Goal: Navigation & Orientation: Find specific page/section

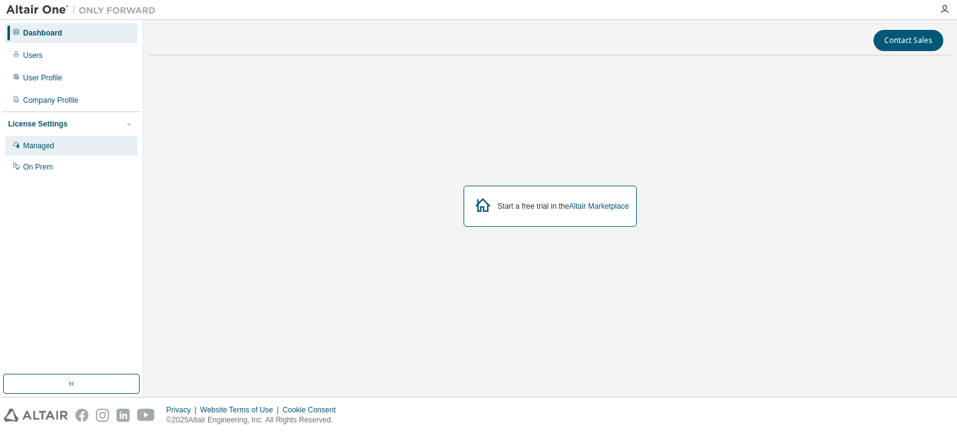
click at [42, 150] on div "Managed" at bounding box center [38, 146] width 31 height 10
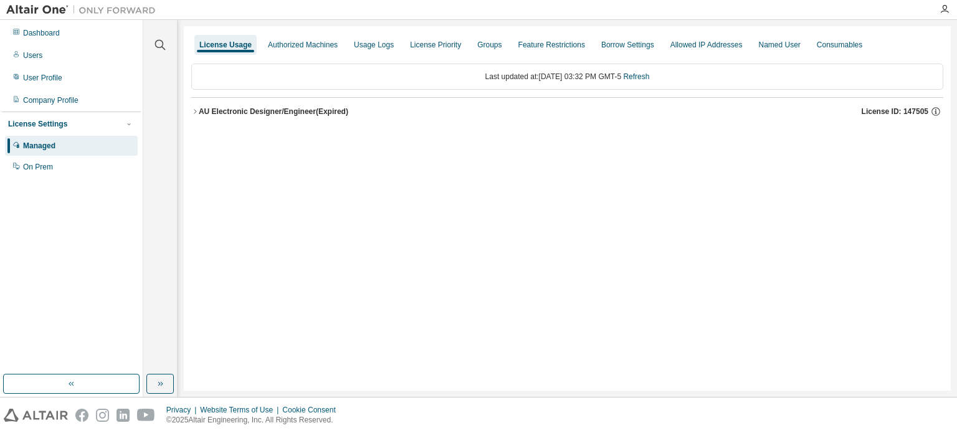
click at [193, 117] on button "AU Electronic Designer/Engineer (Expired) License ID: 147505" at bounding box center [567, 111] width 752 height 27
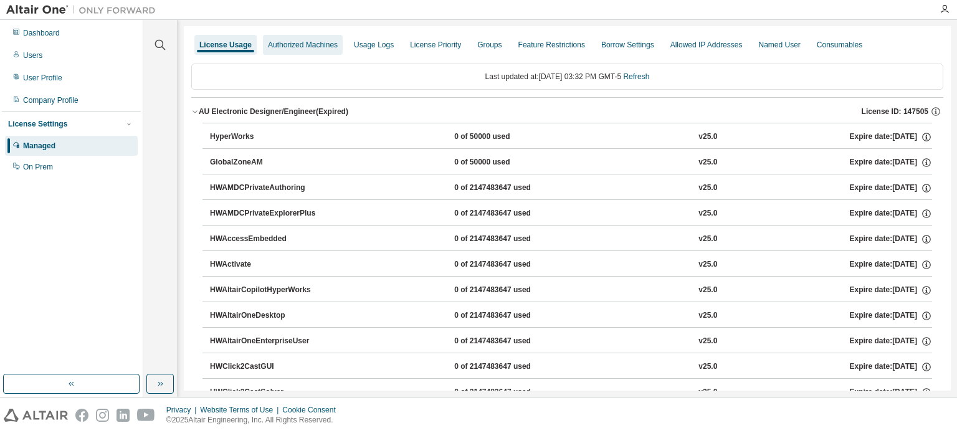
click at [297, 48] on div "Authorized Machines" at bounding box center [303, 45] width 70 height 10
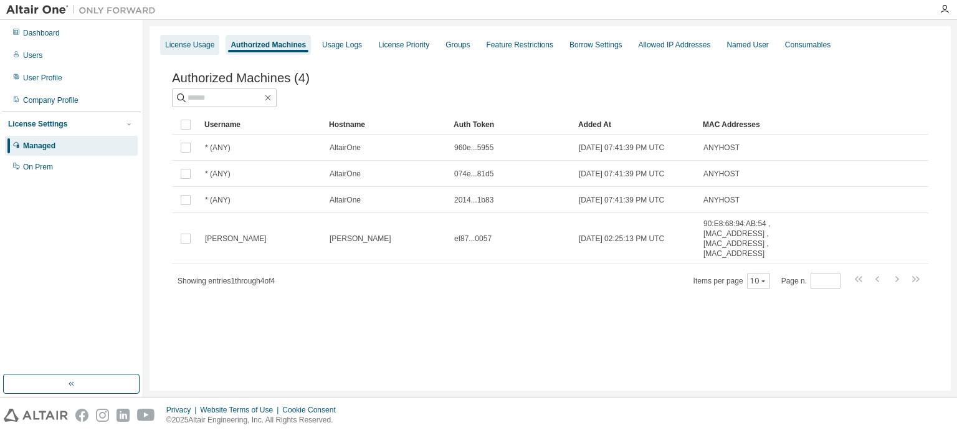
click at [190, 49] on div "License Usage" at bounding box center [189, 45] width 49 height 10
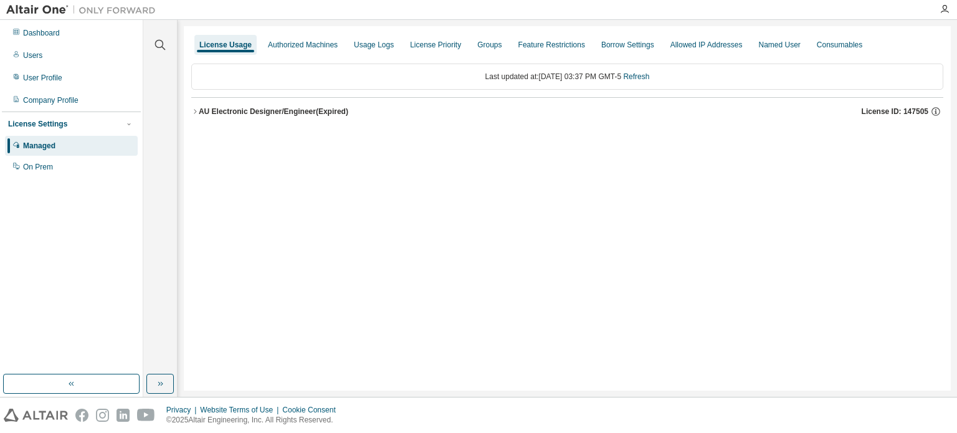
click at [195, 111] on icon "button" at bounding box center [194, 111] width 7 height 7
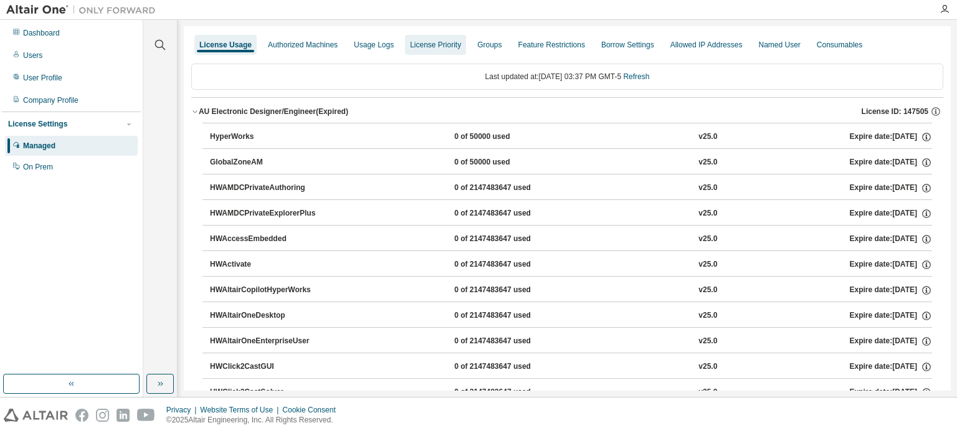
click at [434, 50] on div "License Priority" at bounding box center [435, 45] width 61 height 20
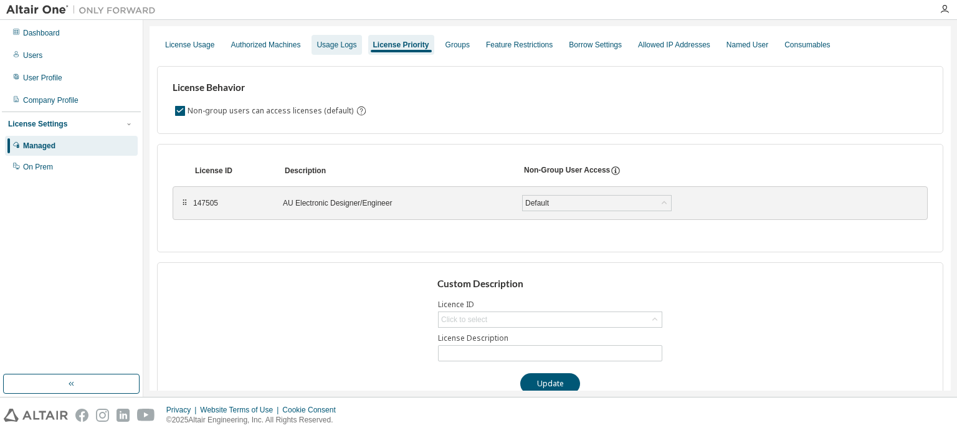
click at [322, 45] on div "Usage Logs" at bounding box center [337, 45] width 40 height 10
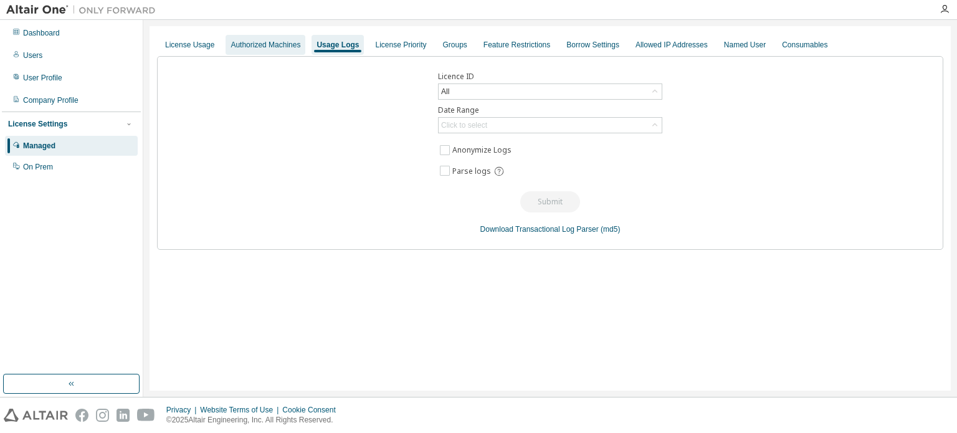
click at [270, 45] on div "Authorized Machines" at bounding box center [266, 45] width 70 height 10
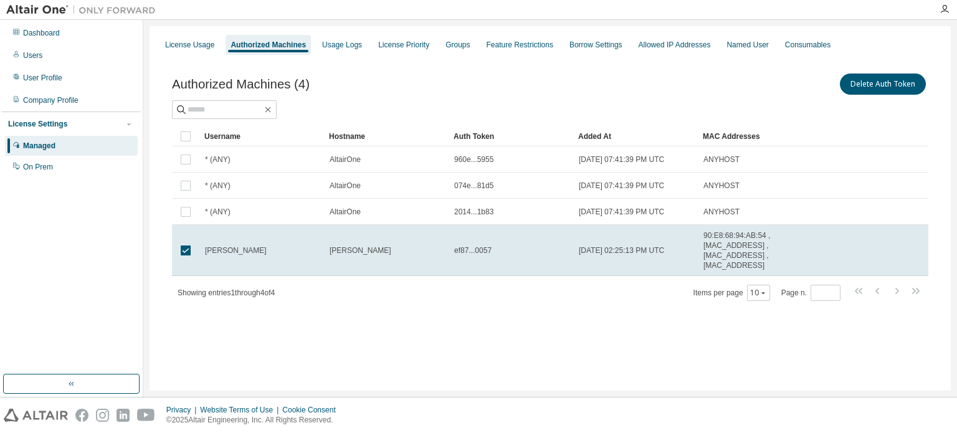
click at [459, 336] on div "License Usage Authorized Machines Usage Logs License Priority Groups Feature Re…" at bounding box center [550, 208] width 801 height 364
click at [273, 110] on icon "button" at bounding box center [268, 110] width 10 height 10
click at [271, 110] on icon "button" at bounding box center [268, 110] width 6 height 6
click at [39, 102] on div "Company Profile" at bounding box center [50, 100] width 55 height 10
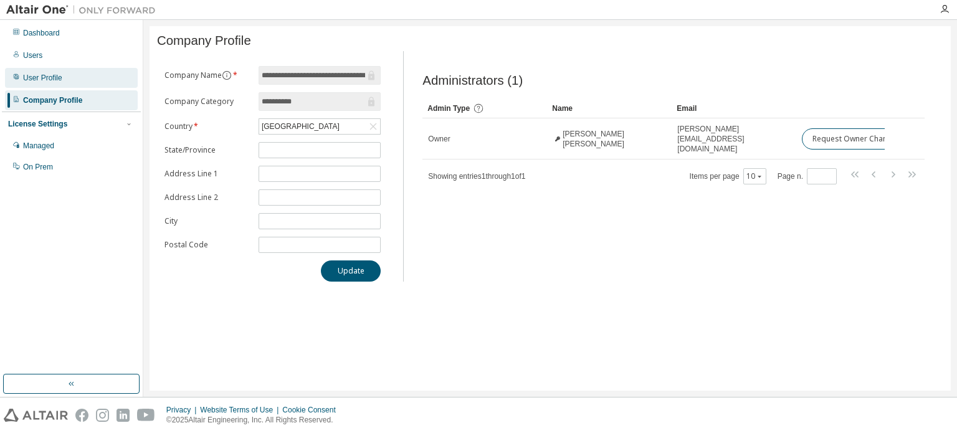
click at [49, 79] on div "User Profile" at bounding box center [42, 78] width 39 height 10
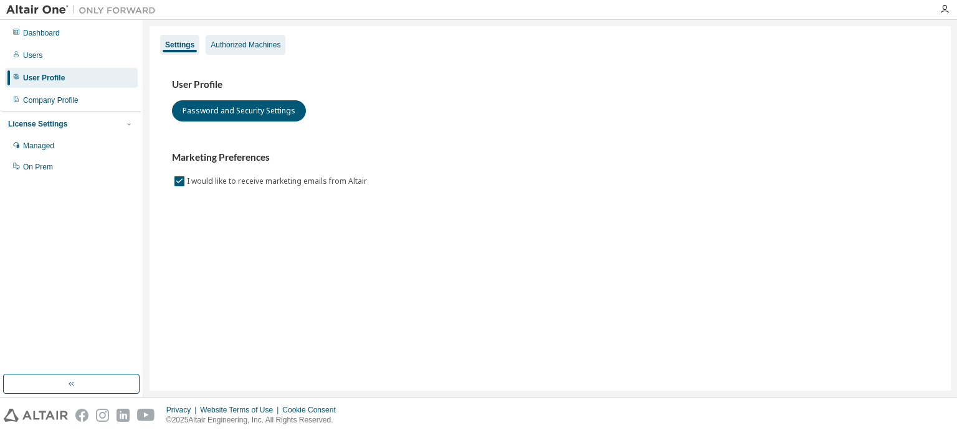
click at [270, 37] on div "Authorized Machines" at bounding box center [246, 45] width 80 height 20
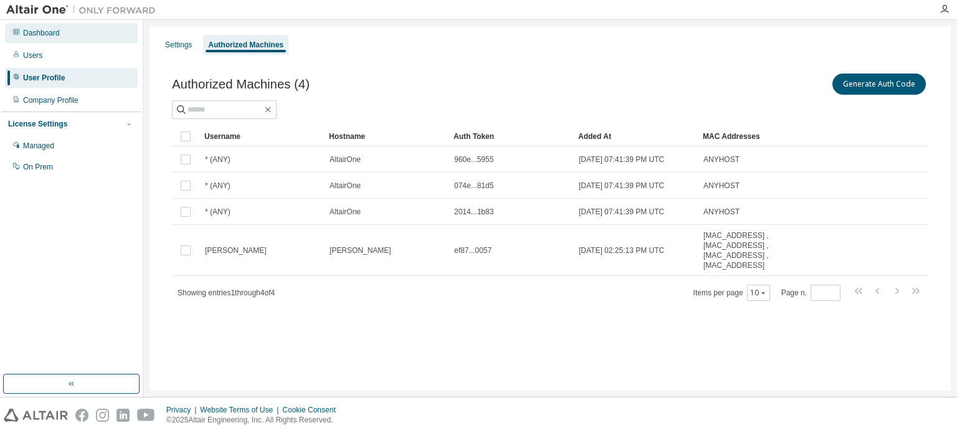
click at [54, 32] on div "Dashboard" at bounding box center [41, 33] width 37 height 10
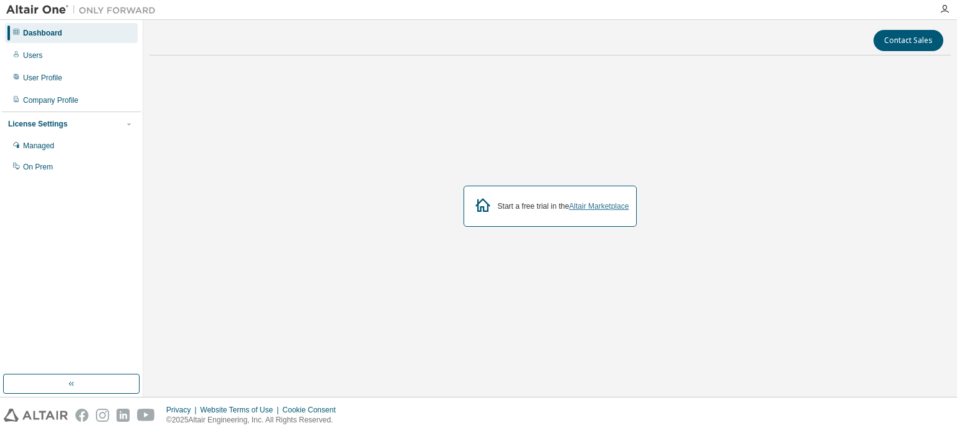
click at [602, 206] on link "Altair Marketplace" at bounding box center [599, 206] width 60 height 9
